Goal: Check status: Check status

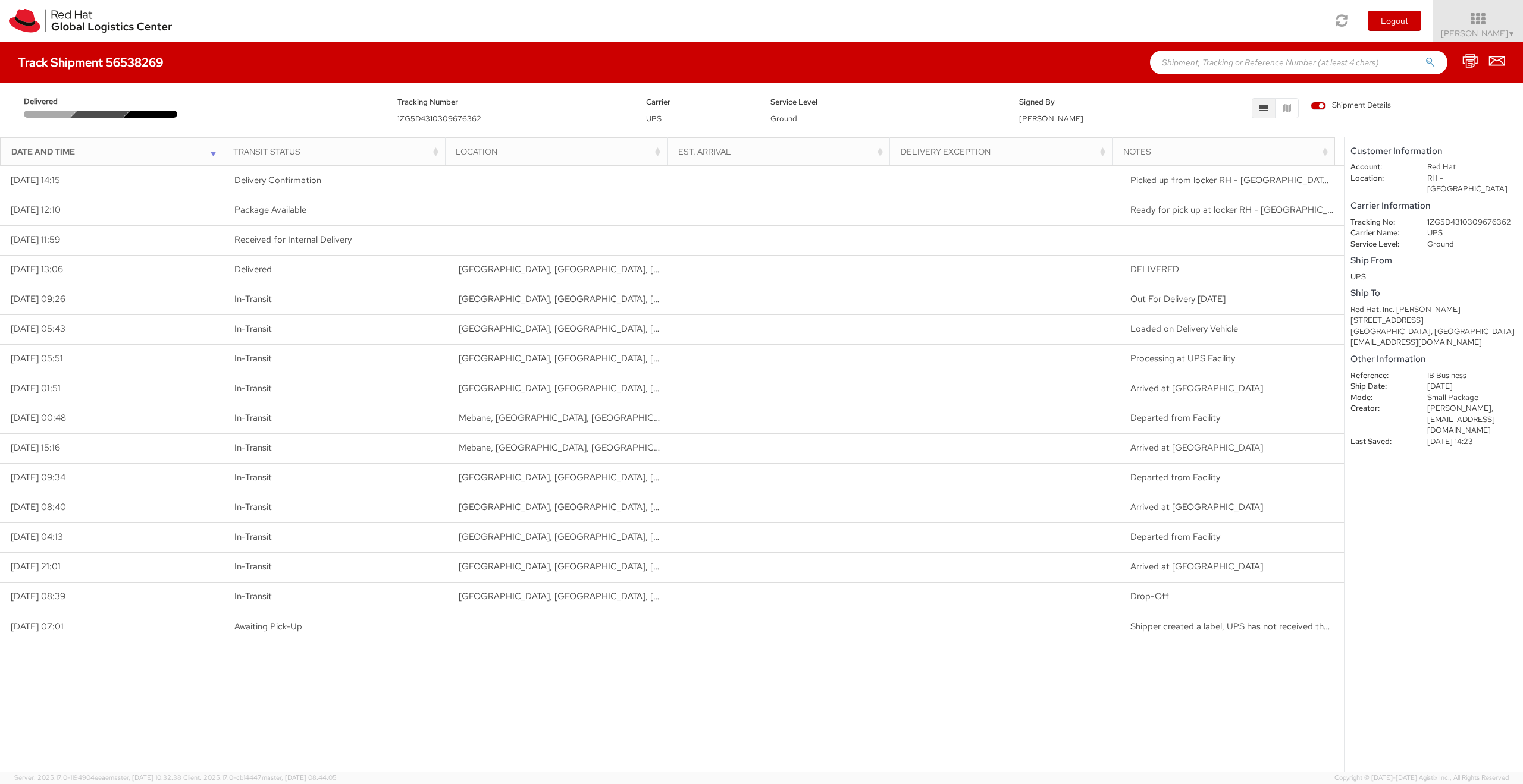
click at [1204, 62] on input "text" at bounding box center [1299, 62] width 298 height 24
paste input "1ZY1H4860329651360"
type input "1ZY1H4860329651360"
click at [1425, 57] on button "submit" at bounding box center [1430, 64] width 10 height 14
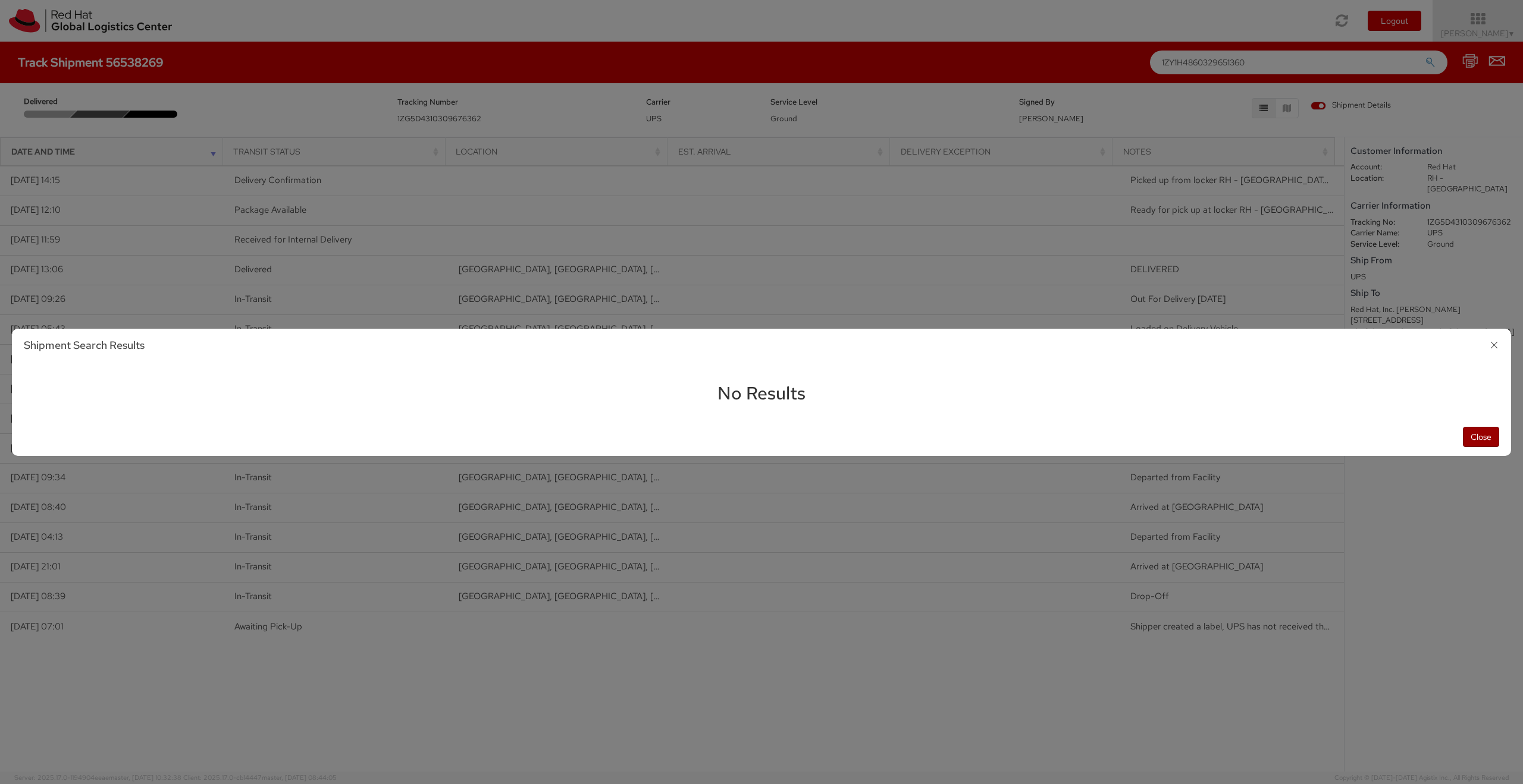
click at [1488, 431] on button "Close" at bounding box center [1481, 437] width 37 height 20
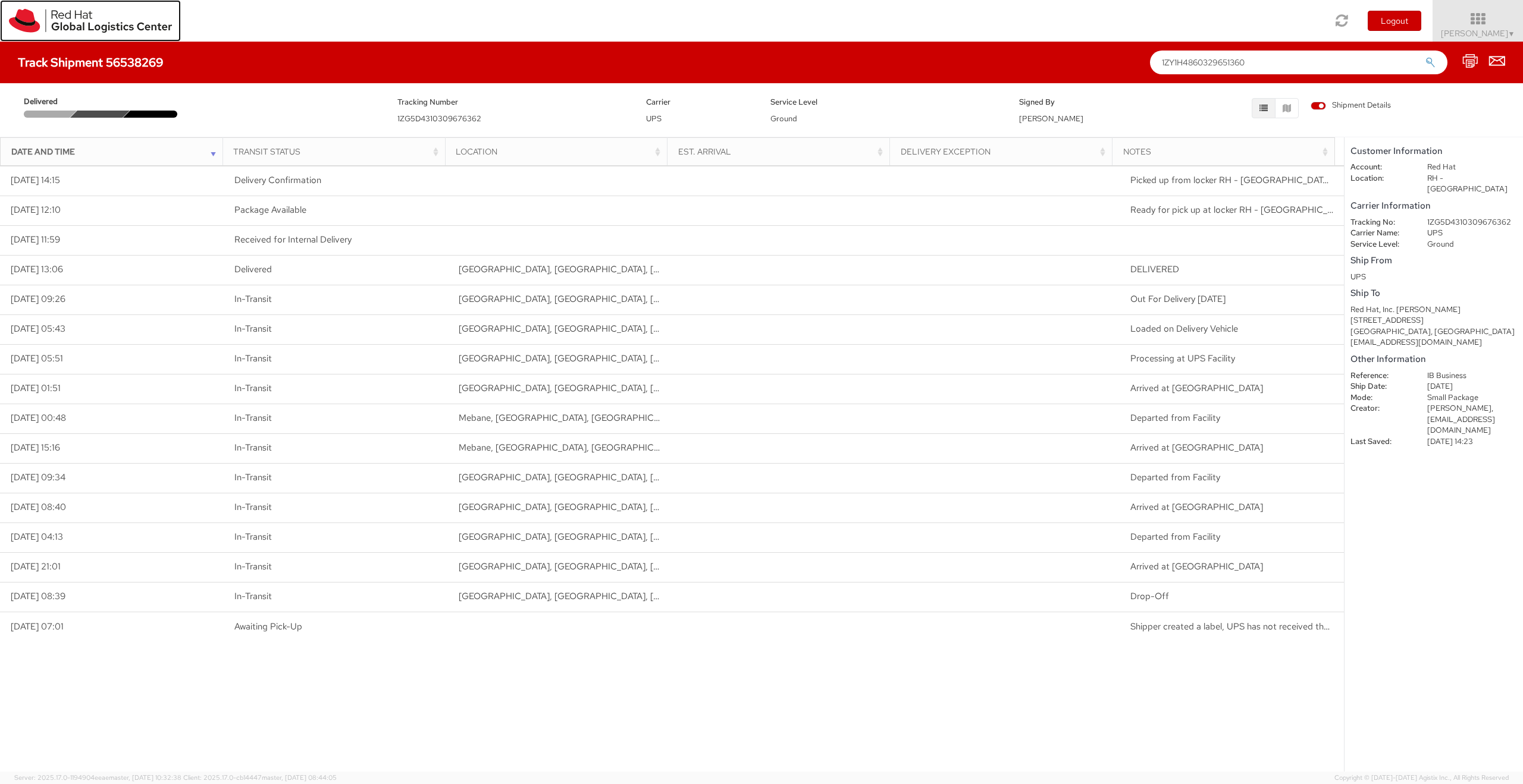
click at [79, 22] on img at bounding box center [90, 21] width 163 height 24
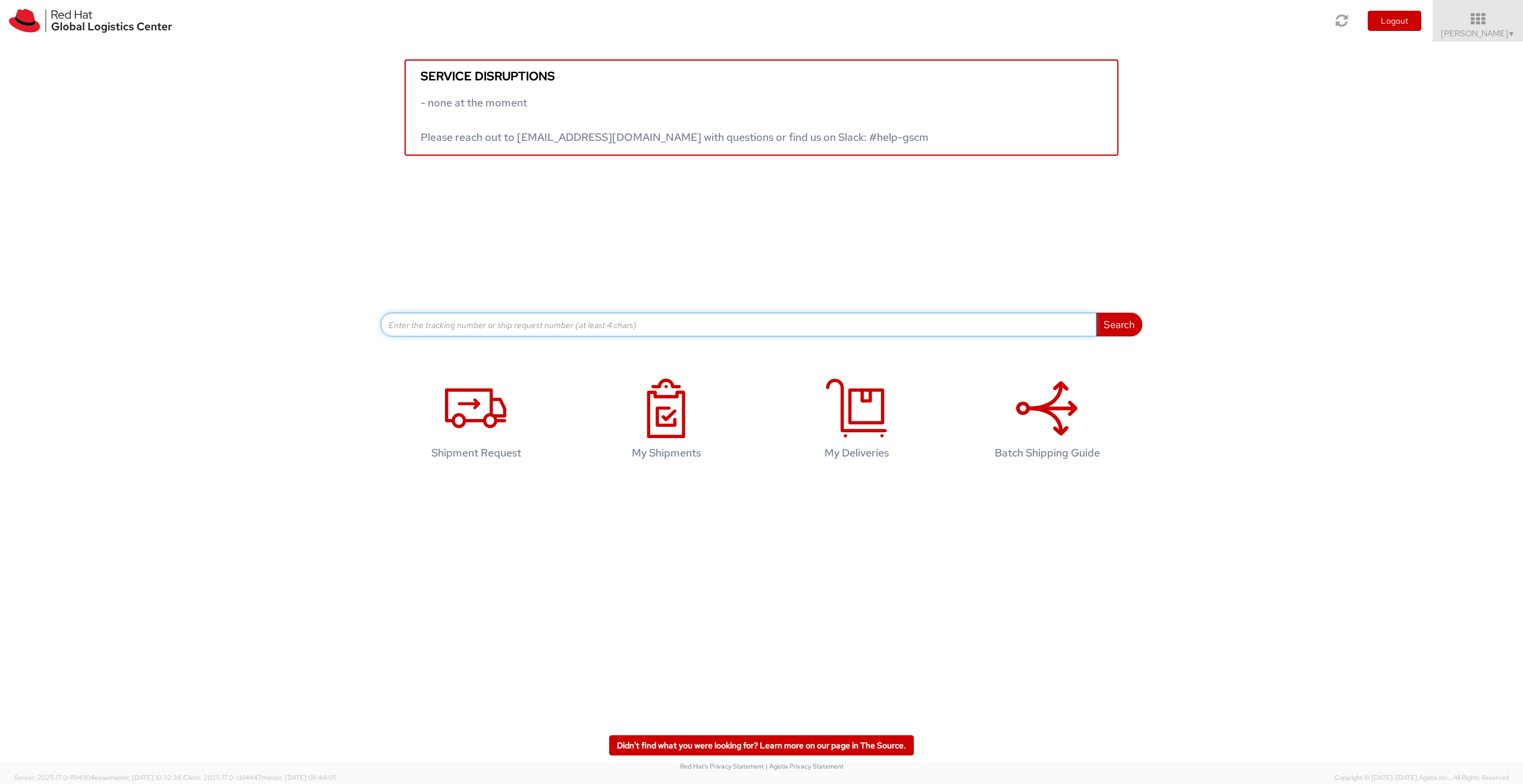
click at [460, 328] on input at bounding box center [739, 325] width 716 height 24
paste input "1ZY1H4860329651360"
type input "1ZY1H4860329651360"
click at [1128, 321] on button "Search" at bounding box center [1119, 325] width 47 height 24
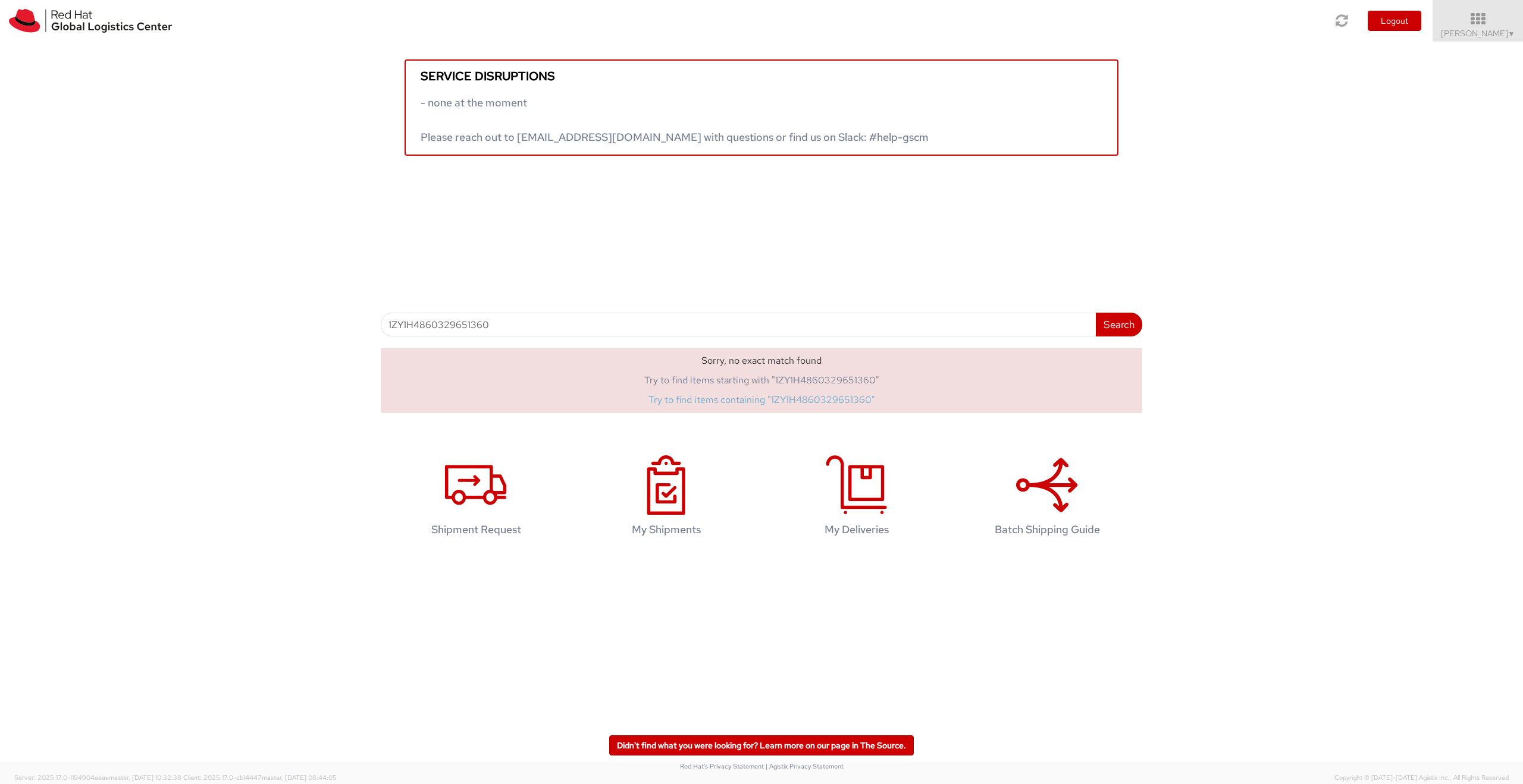
click at [785, 398] on link "Try to find items containing "1ZY1H4860329651360"" at bounding box center [762, 400] width 227 height 13
